Goal: Check status: Check status

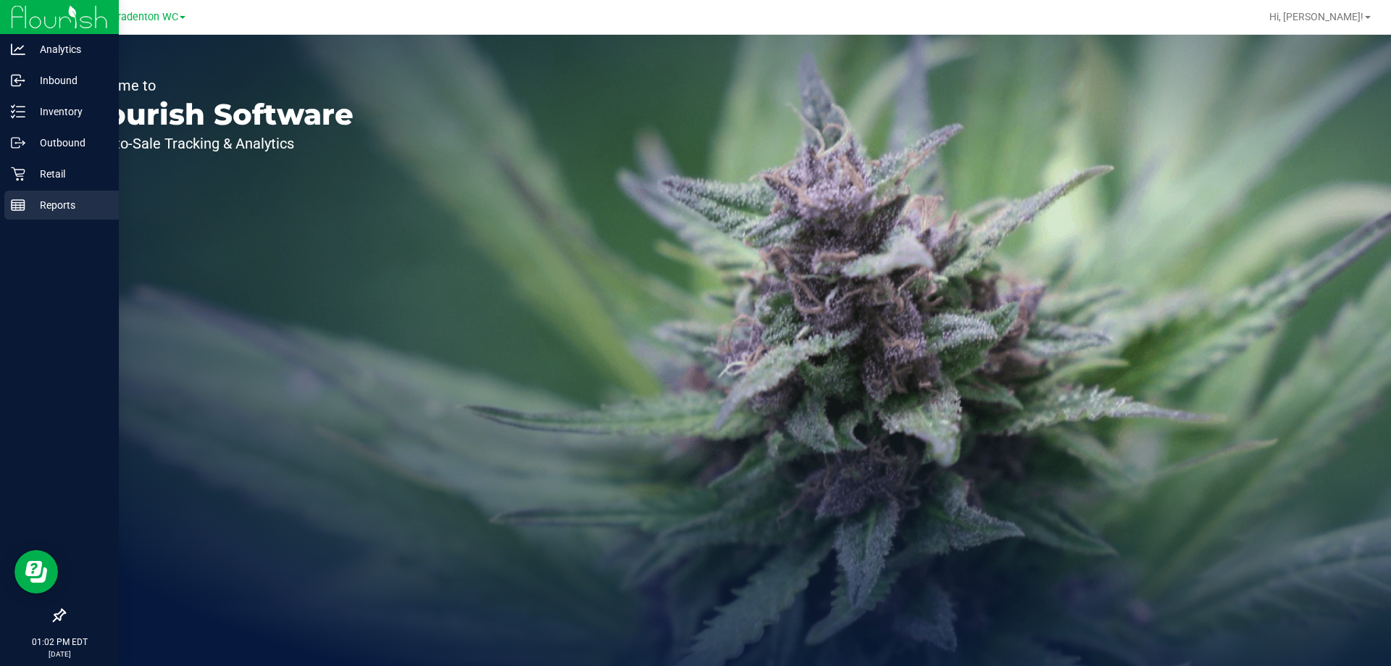
click at [26, 201] on p "Reports" at bounding box center [68, 204] width 87 height 17
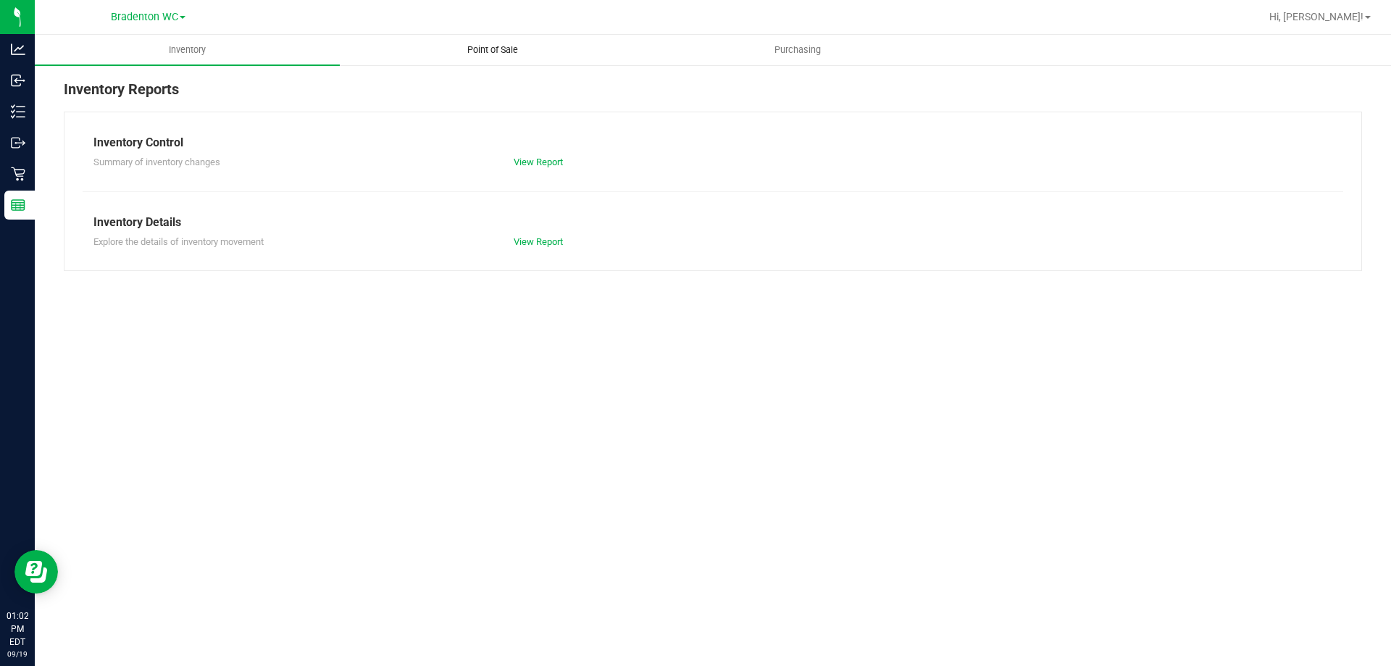
click at [557, 64] on uib-tab-heading "Point of Sale" at bounding box center [493, 49] width 304 height 29
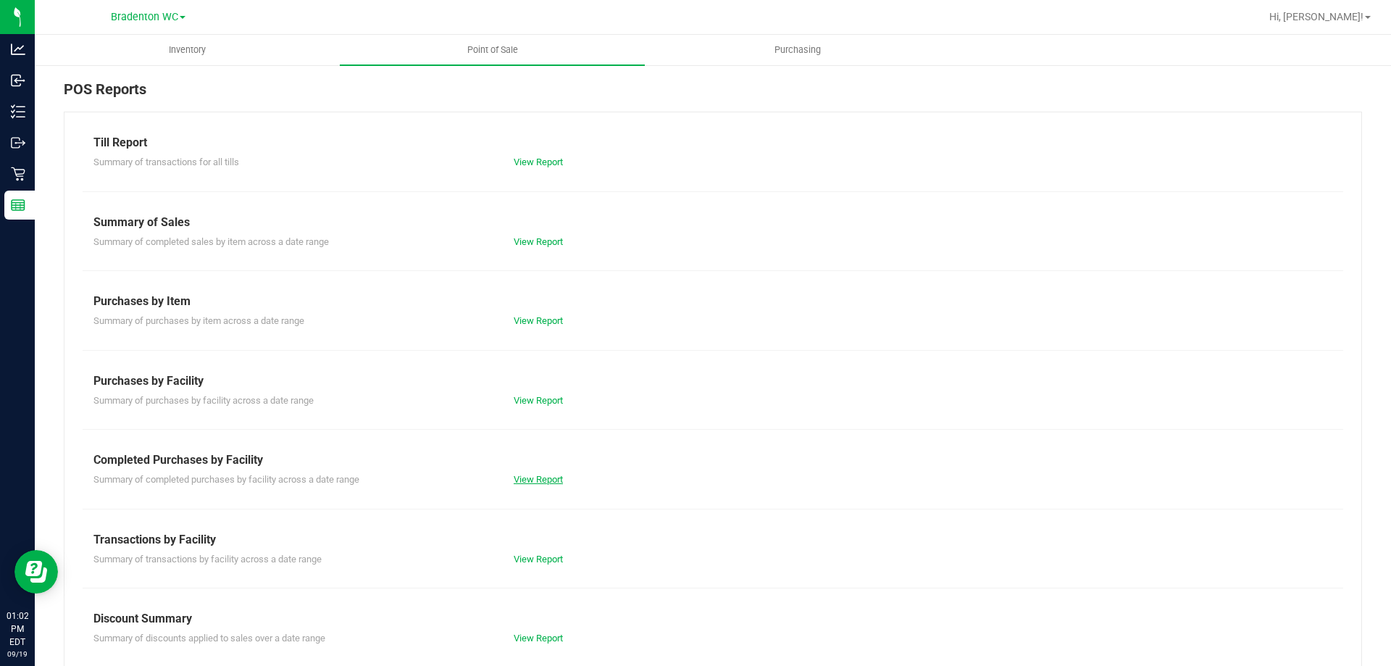
click at [520, 477] on link "View Report" at bounding box center [538, 479] width 49 height 11
